Goal: Information Seeking & Learning: Learn about a topic

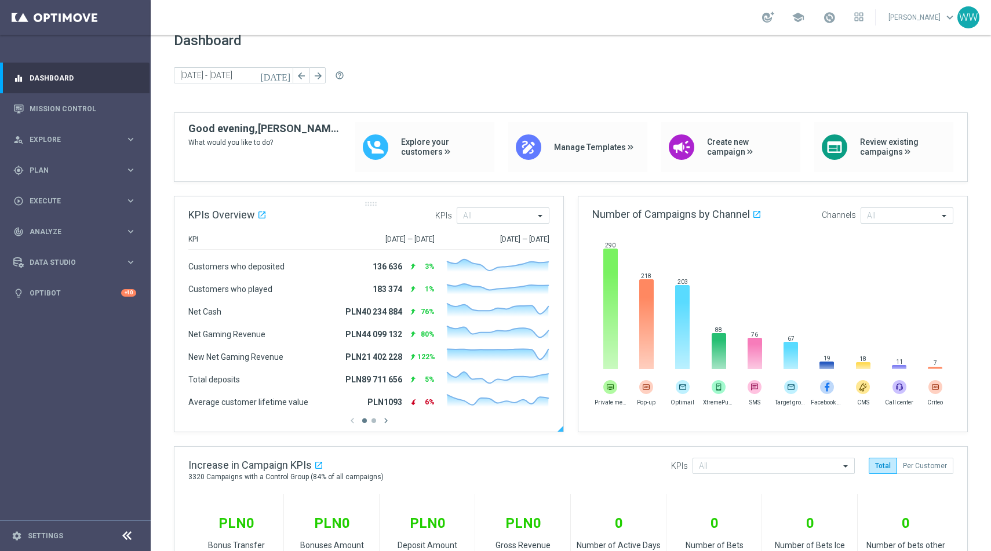
scroll to position [21, 0]
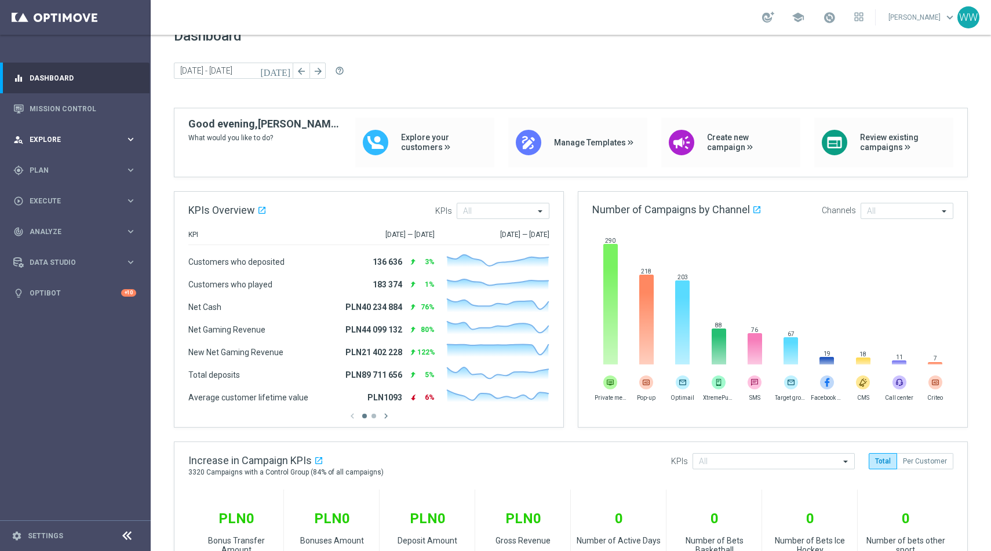
click at [67, 144] on div "person_search Explore keyboard_arrow_right" at bounding box center [75, 139] width 150 height 31
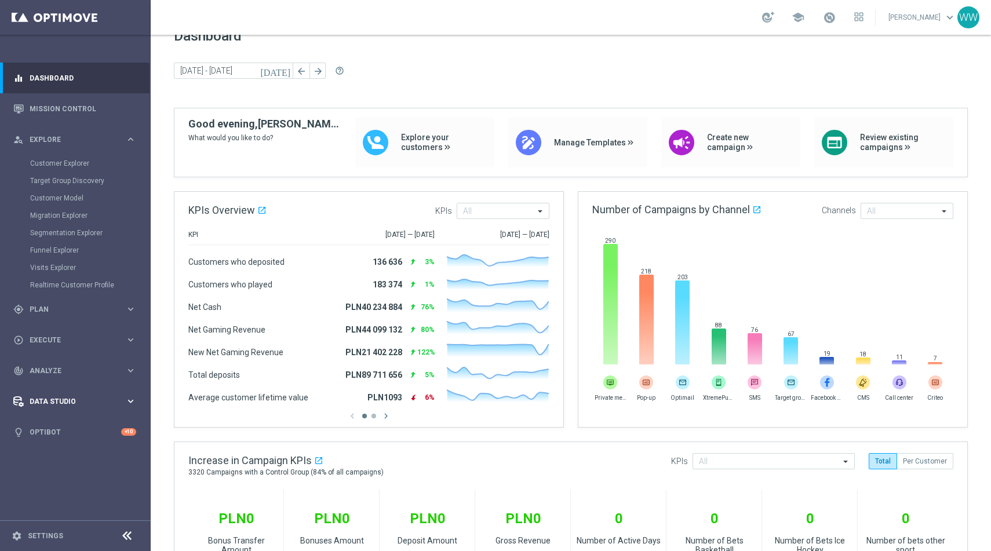
click at [55, 403] on span "Data Studio" at bounding box center [78, 401] width 96 height 7
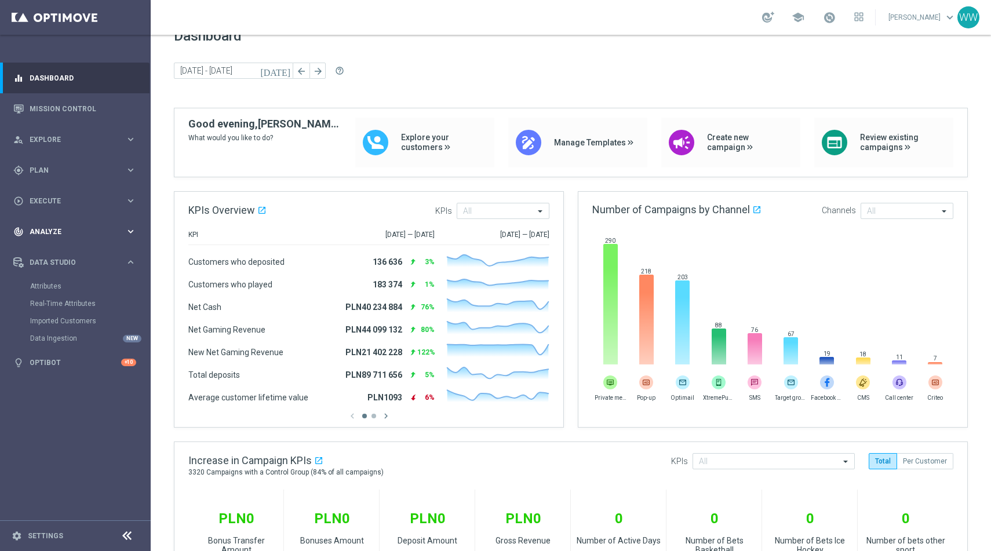
click at [62, 237] on div "track_changes Analyze keyboard_arrow_right" at bounding box center [75, 231] width 150 height 31
click at [72, 376] on span "BI Studio" at bounding box center [72, 377] width 83 height 7
click at [72, 396] on link "Campaigns Deliverability" at bounding box center [78, 394] width 85 height 9
